Goal: Task Accomplishment & Management: Complete application form

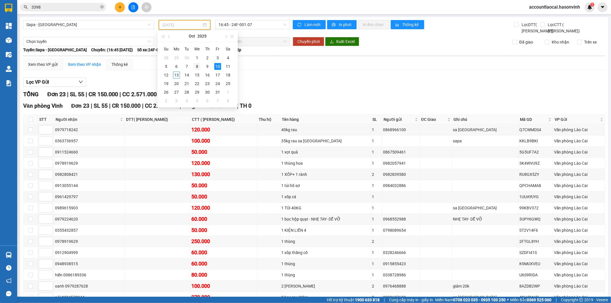
click at [198, 65] on div "8" at bounding box center [197, 66] width 7 height 7
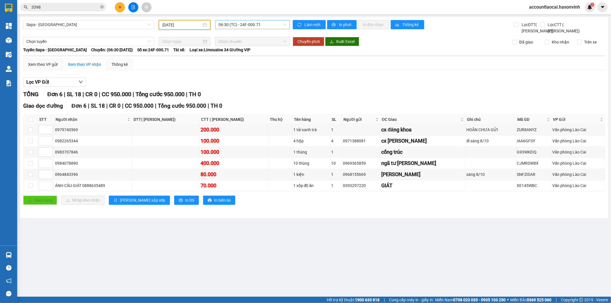
click at [247, 27] on span "06:30 (TC) - 24F-000.71" at bounding box center [252, 24] width 68 height 9
click at [245, 54] on div "16:45 - 24F-001.07" at bounding box center [240, 54] width 45 height 6
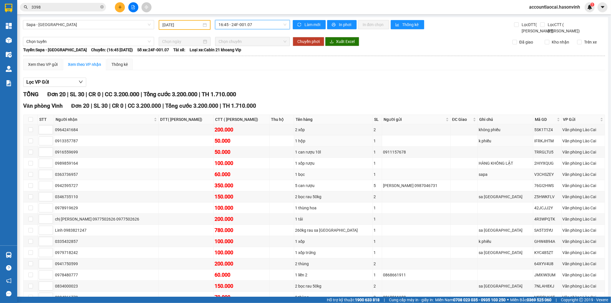
scroll to position [88, 0]
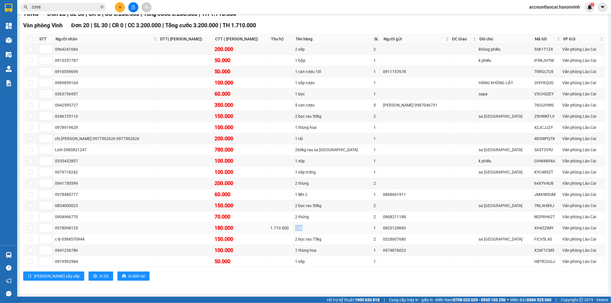
drag, startPoint x: 307, startPoint y: 227, endPoint x: 316, endPoint y: 227, distance: 8.6
click at [316, 227] on div "1 tải" at bounding box center [333, 228] width 76 height 6
copy div "1 tải"
drag, startPoint x: 361, startPoint y: 228, endPoint x: 387, endPoint y: 228, distance: 25.8
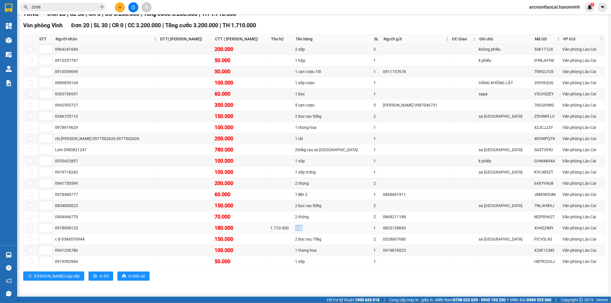
click at [387, 228] on td "0823128683" at bounding box center [416, 227] width 68 height 11
copy div "0823128683"
drag, startPoint x: 55, startPoint y: 226, endPoint x: 80, endPoint y: 227, distance: 24.4
click at [80, 227] on div "0978098125" at bounding box center [106, 228] width 103 height 6
copy div "0978098125"
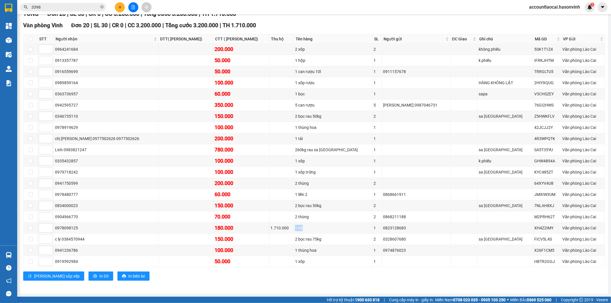
scroll to position [0, 0]
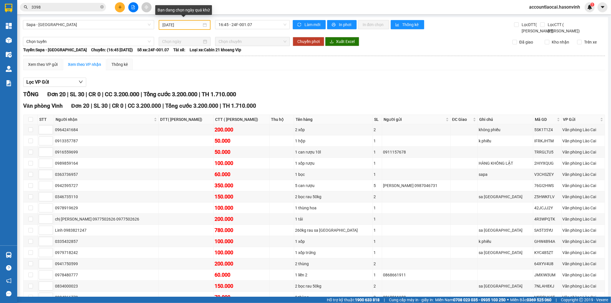
click at [192, 23] on input "[DATE]" at bounding box center [181, 25] width 39 height 6
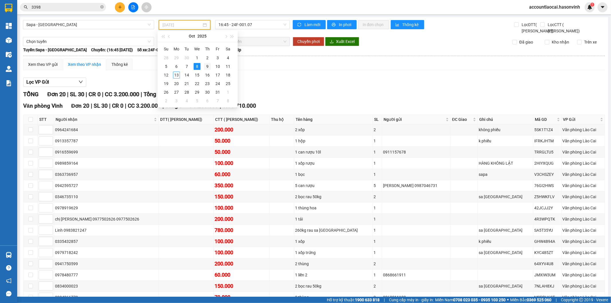
click at [206, 65] on div "9" at bounding box center [207, 66] width 7 height 7
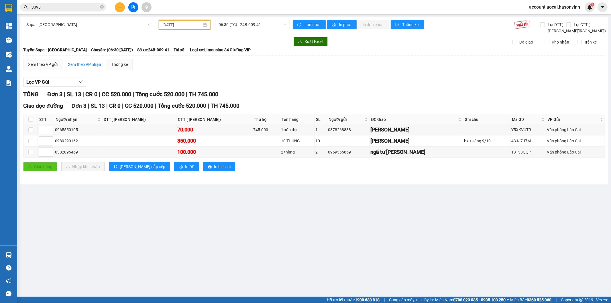
click at [195, 24] on input "[DATE]" at bounding box center [181, 25] width 39 height 6
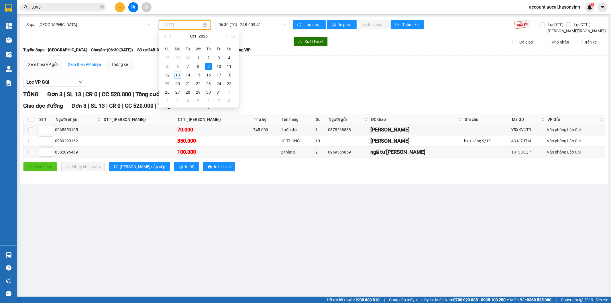
type input "[DATE]"
click at [258, 34] on div "Sapa - [GEOGRAPHIC_DATA] [DATE] 06:30 (TC) - 24B-009.41" at bounding box center [156, 27] width 267 height 14
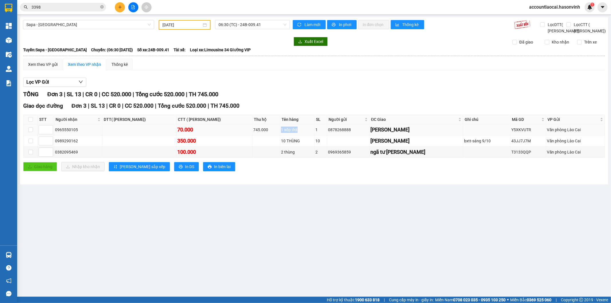
drag, startPoint x: 284, startPoint y: 135, endPoint x: 302, endPoint y: 135, distance: 18.0
click at [302, 133] on div "1 xốp thịt" at bounding box center [297, 130] width 32 height 6
copy div "1 xốp thịt"
click at [121, 7] on icon "plus" at bounding box center [120, 7] width 4 height 4
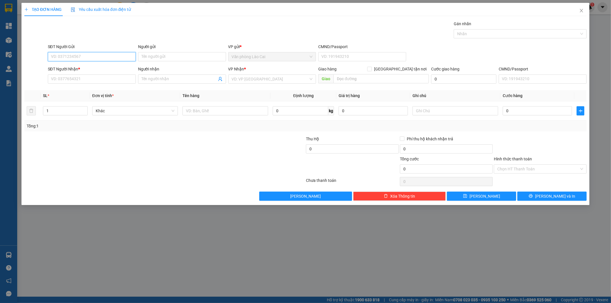
click at [92, 57] on input "SĐT Người Gửi" at bounding box center [92, 56] width 88 height 9
type input "0986599783"
click at [76, 56] on input "0986599783" at bounding box center [92, 56] width 88 height 9
click at [74, 68] on div "0986599783" at bounding box center [91, 68] width 81 height 6
type input "0342572557"
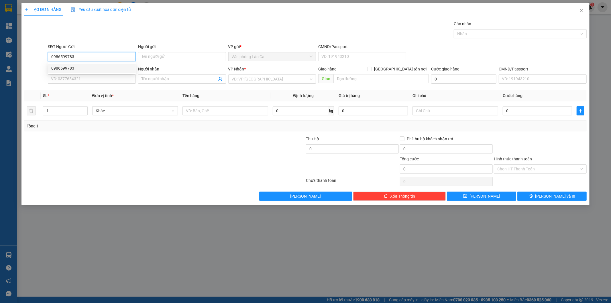
type input "[GEOGRAPHIC_DATA][PERSON_NAME]"
type input "100.000"
type input "0986599783"
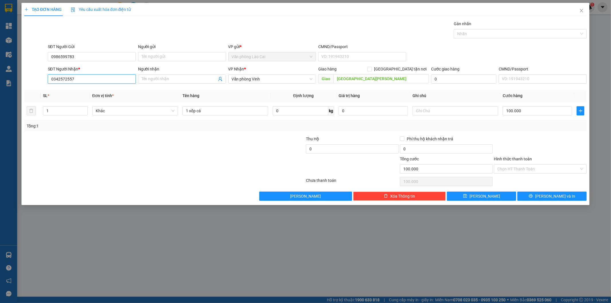
drag, startPoint x: 61, startPoint y: 73, endPoint x: 26, endPoint y: 73, distance: 34.6
click at [26, 73] on div "SĐT Người Nhận * 0342572557 Người nhận Tên người nhận VP Nhận * Văn phòng Vinh …" at bounding box center [306, 76] width 564 height 20
click at [72, 79] on input "9797" at bounding box center [92, 78] width 88 height 9
click at [73, 79] on input "9797" at bounding box center [92, 78] width 88 height 9
drag, startPoint x: 73, startPoint y: 78, endPoint x: 36, endPoint y: 78, distance: 37.8
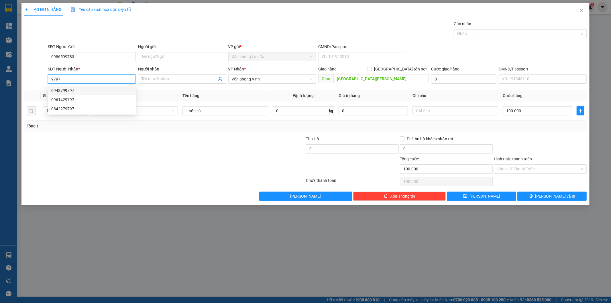
click at [36, 78] on div "SĐT Người Nhận * 9797 Người nhận Tên người nhận VP Nhận * Văn phòng Vinh Giao h…" at bounding box center [306, 76] width 564 height 20
type input "0989952770"
click at [91, 91] on div "0989952770" at bounding box center [91, 90] width 81 height 6
type input "hồng lĩnh"
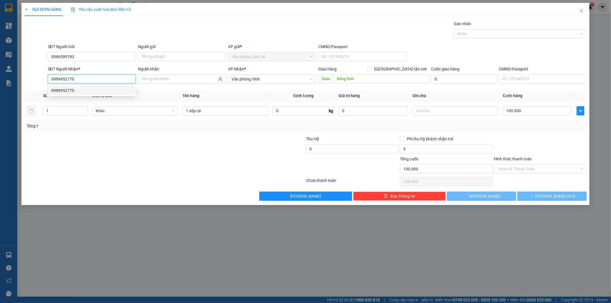
type input "70.000"
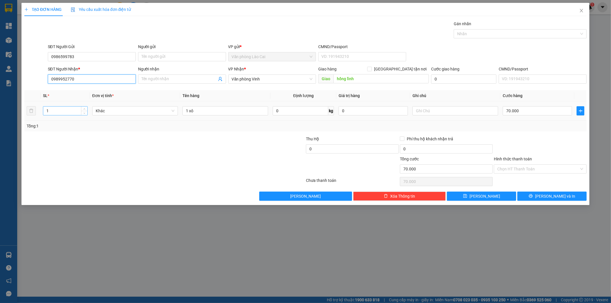
type input "0989952770"
click at [61, 112] on input "1" at bounding box center [65, 111] width 44 height 9
type input "2"
drag, startPoint x: 213, startPoint y: 111, endPoint x: 173, endPoint y: 112, distance: 40.1
click at [179, 111] on tr "2 Khác 1 xô 0 kg 0 70.000" at bounding box center [305, 110] width 562 height 19
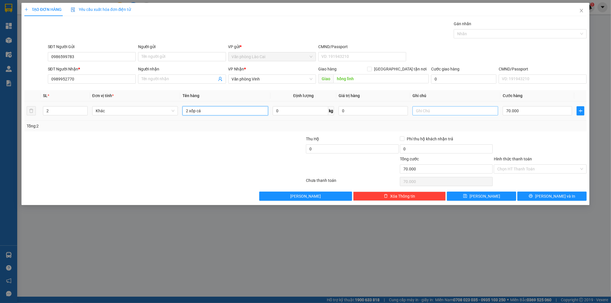
type input "2 xốp cá"
click at [446, 112] on input "text" at bounding box center [455, 110] width 86 height 9
type input "2"
click at [203, 112] on input "2 xốp cá" at bounding box center [225, 110] width 86 height 9
type input "2 xốp cá to"
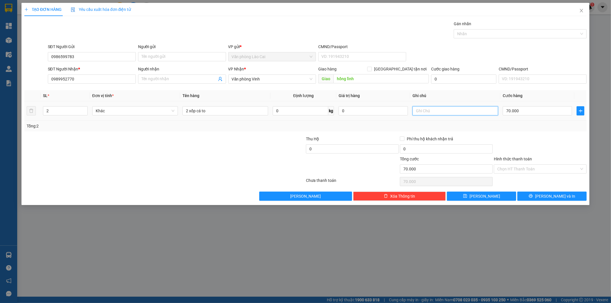
click at [438, 113] on input "text" at bounding box center [455, 110] width 86 height 9
type input "chiều mang ra - chốt lại cước"
click at [530, 112] on input "70.000" at bounding box center [537, 110] width 69 height 9
type input "1"
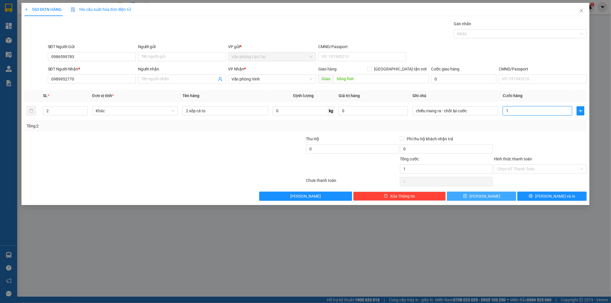
type input "1"
type input "1.000"
click at [485, 197] on span "[PERSON_NAME]" at bounding box center [484, 196] width 31 height 6
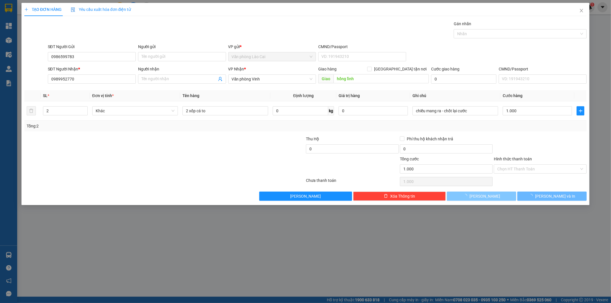
type input "0"
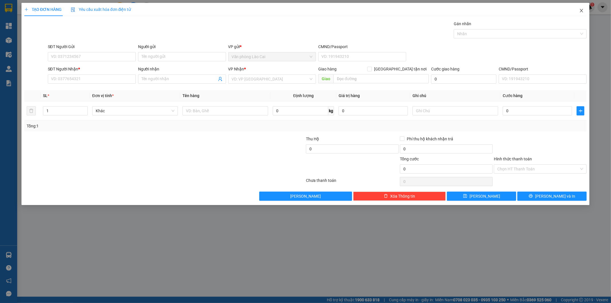
click at [582, 11] on icon "close" at bounding box center [581, 10] width 5 height 5
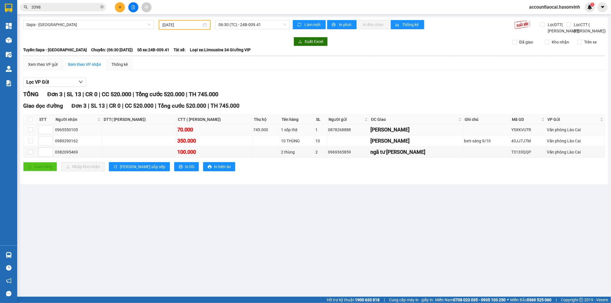
drag, startPoint x: 333, startPoint y: 136, endPoint x: 354, endPoint y: 139, distance: 21.7
click at [354, 135] on td "0878268888" at bounding box center [348, 129] width 42 height 11
copy div "0878268888"
drag, startPoint x: 55, startPoint y: 137, endPoint x: 78, endPoint y: 137, distance: 22.9
click at [78, 133] on div "0965550105" at bounding box center [78, 130] width 46 height 6
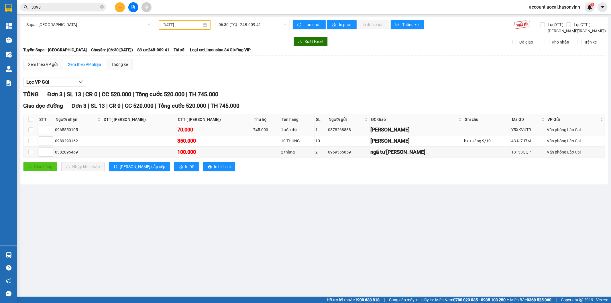
copy div "0965550105"
click at [172, 22] on input "[DATE]" at bounding box center [181, 25] width 39 height 6
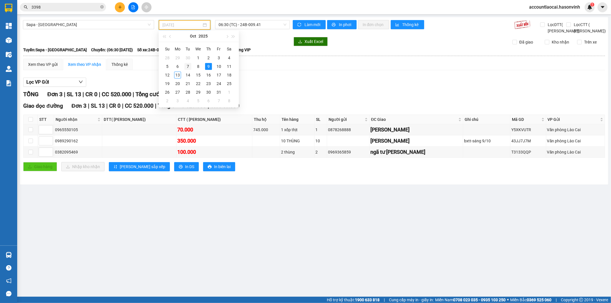
click at [187, 64] on div "7" at bounding box center [187, 66] width 7 height 7
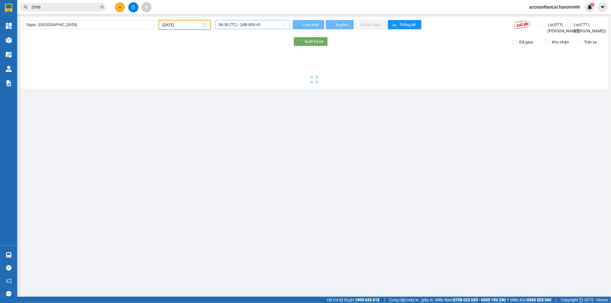
type input "[DATE]"
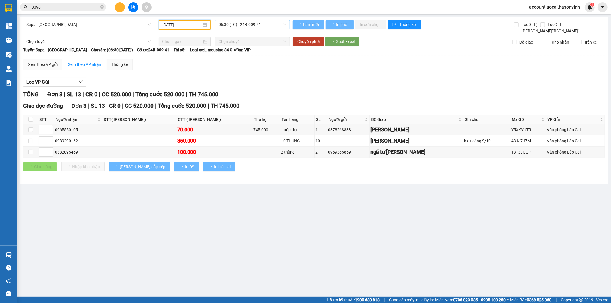
click at [253, 24] on span "06:30 (TC) - 24B-009.41" at bounding box center [252, 24] width 68 height 9
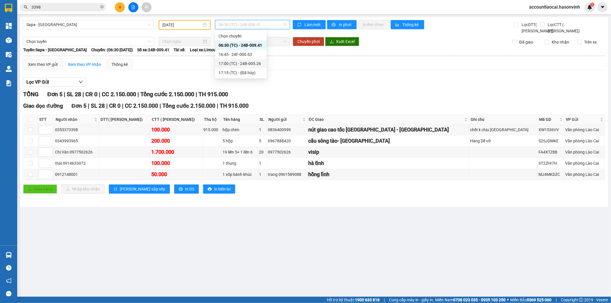
click at [249, 61] on div "17:00 (TC) - 24B-005.26" at bounding box center [240, 63] width 45 height 6
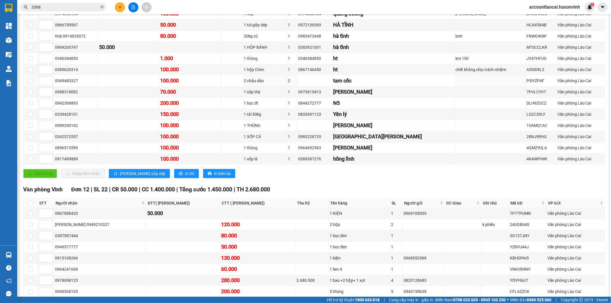
scroll to position [210, 0]
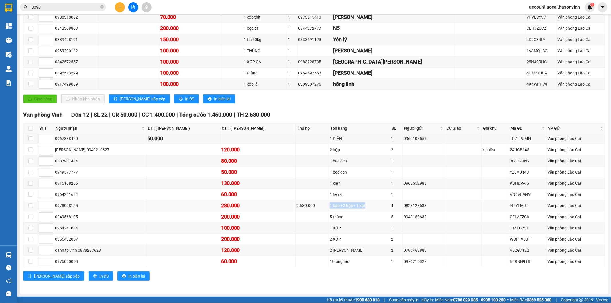
drag, startPoint x: 316, startPoint y: 203, endPoint x: 354, endPoint y: 205, distance: 37.8
click at [354, 205] on div "1 bao +2 hộp+ 1 xọt" at bounding box center [359, 205] width 59 height 6
copy div "1 bao +2 hộp+ 1 xọt"
drag, startPoint x: 393, startPoint y: 204, endPoint x: 417, endPoint y: 205, distance: 23.2
click at [417, 205] on div "0823128683" at bounding box center [423, 205] width 40 height 6
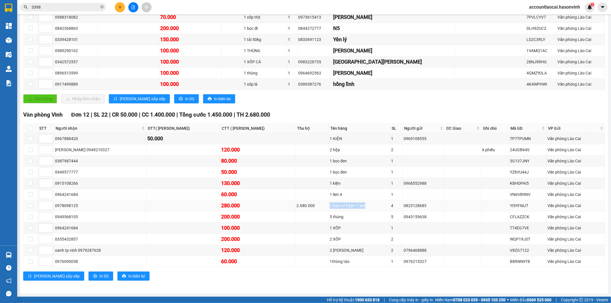
copy div "0823128683"
drag, startPoint x: 56, startPoint y: 205, endPoint x: 76, endPoint y: 205, distance: 20.3
click at [76, 205] on div "0978098125" at bounding box center [100, 205] width 90 height 6
copy div "0978098125"
